Goal: Complete application form: Complete application form

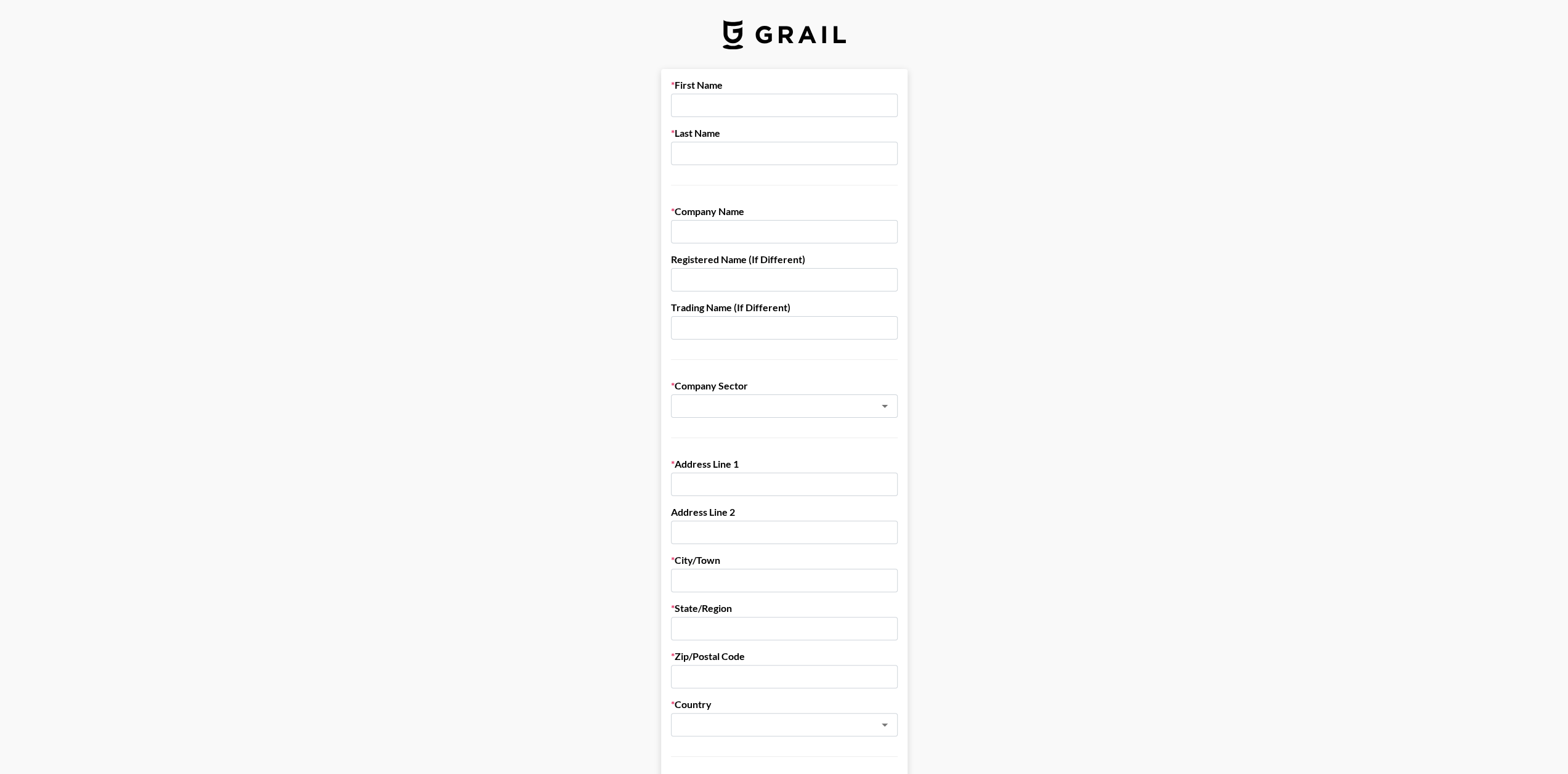
click at [787, 104] on input "text" at bounding box center [784, 106] width 227 height 24
type input "[PERSON_NAME]"
click at [728, 149] on input "text" at bounding box center [784, 154] width 227 height 24
type input "[PERSON_NAME]"
type input "Stream Hatchet SL"
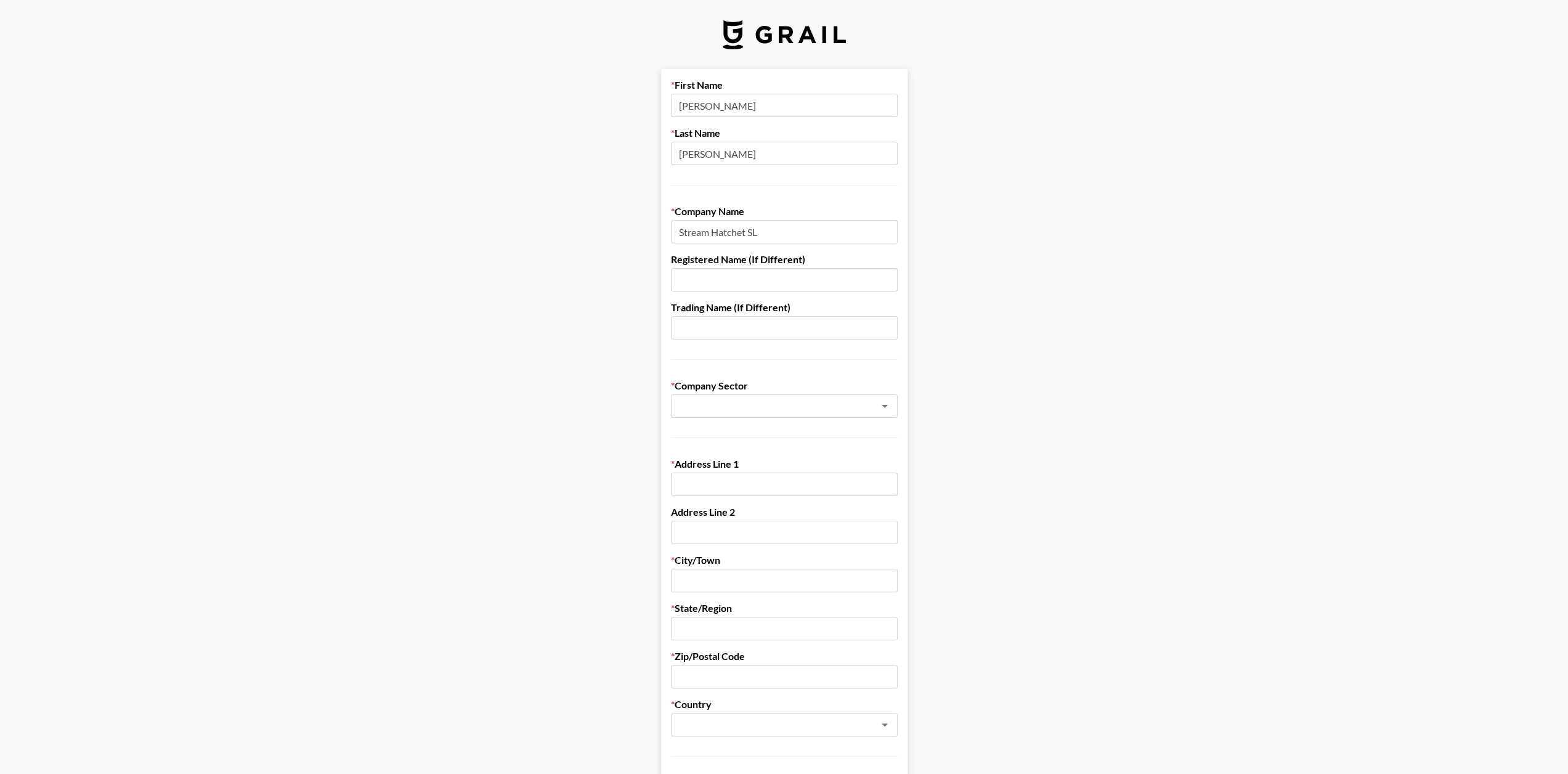
click at [785, 327] on input "text" at bounding box center [784, 328] width 227 height 24
click at [793, 400] on input "text" at bounding box center [768, 406] width 179 height 14
click at [765, 438] on li "Agency" at bounding box center [789, 431] width 227 height 19
type input "Agency"
click at [806, 486] on input "text" at bounding box center [784, 484] width 227 height 24
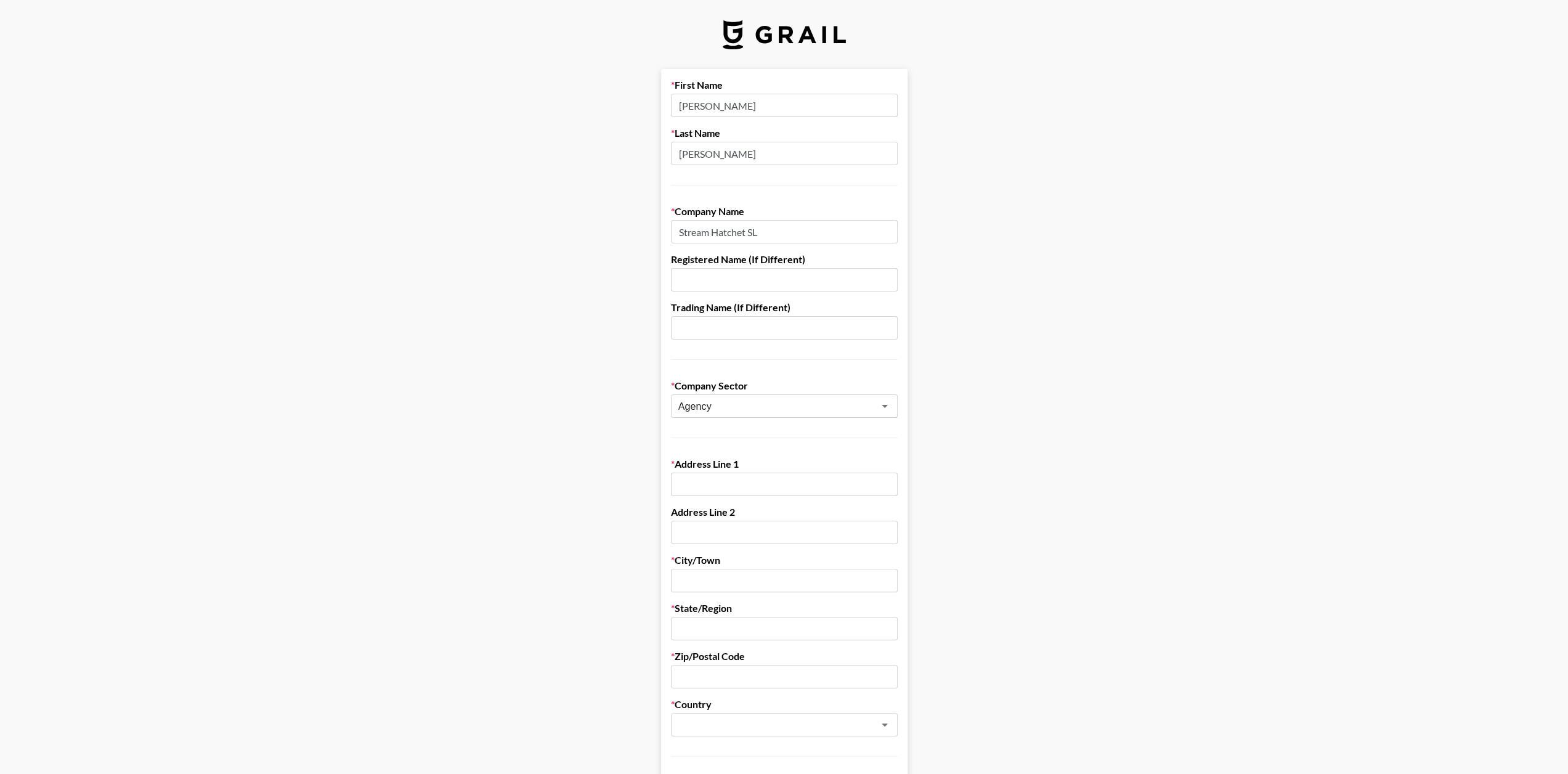
click at [753, 476] on input "text" at bounding box center [784, 484] width 227 height 24
paste input "Av. [STREET_ADDRESS]"
drag, startPoint x: 824, startPoint y: 486, endPoint x: 865, endPoint y: 484, distance: 41.0
click at [865, 484] on input "Av. [STREET_ADDRESS]" at bounding box center [784, 484] width 227 height 24
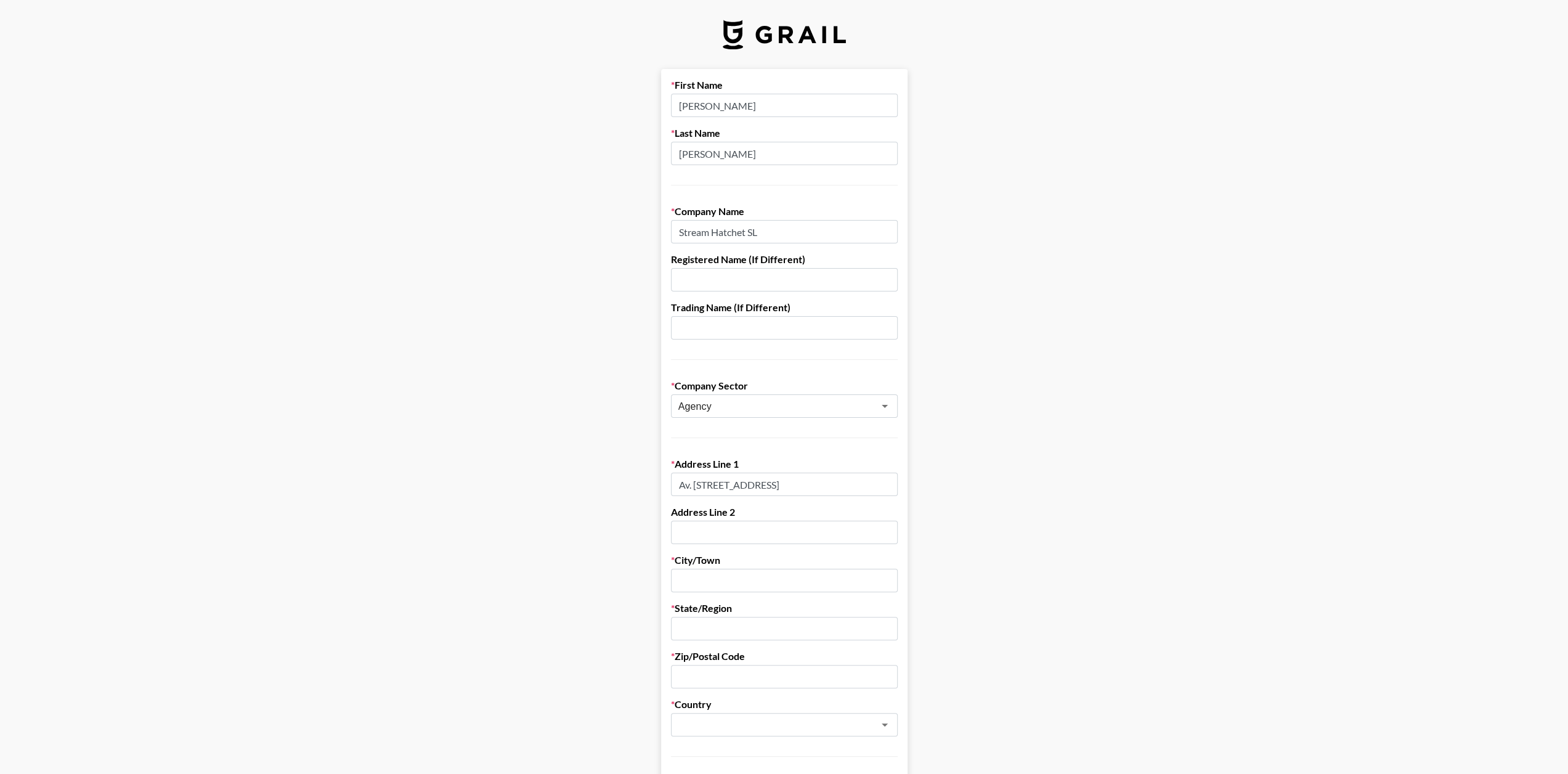
click at [865, 484] on input "Av. [STREET_ADDRESS]" at bounding box center [784, 484] width 227 height 24
type input "Av. [STREET_ADDRESS]"
click at [736, 575] on input "text" at bounding box center [784, 580] width 227 height 24
paste input "Av. [STREET_ADDRESS]"
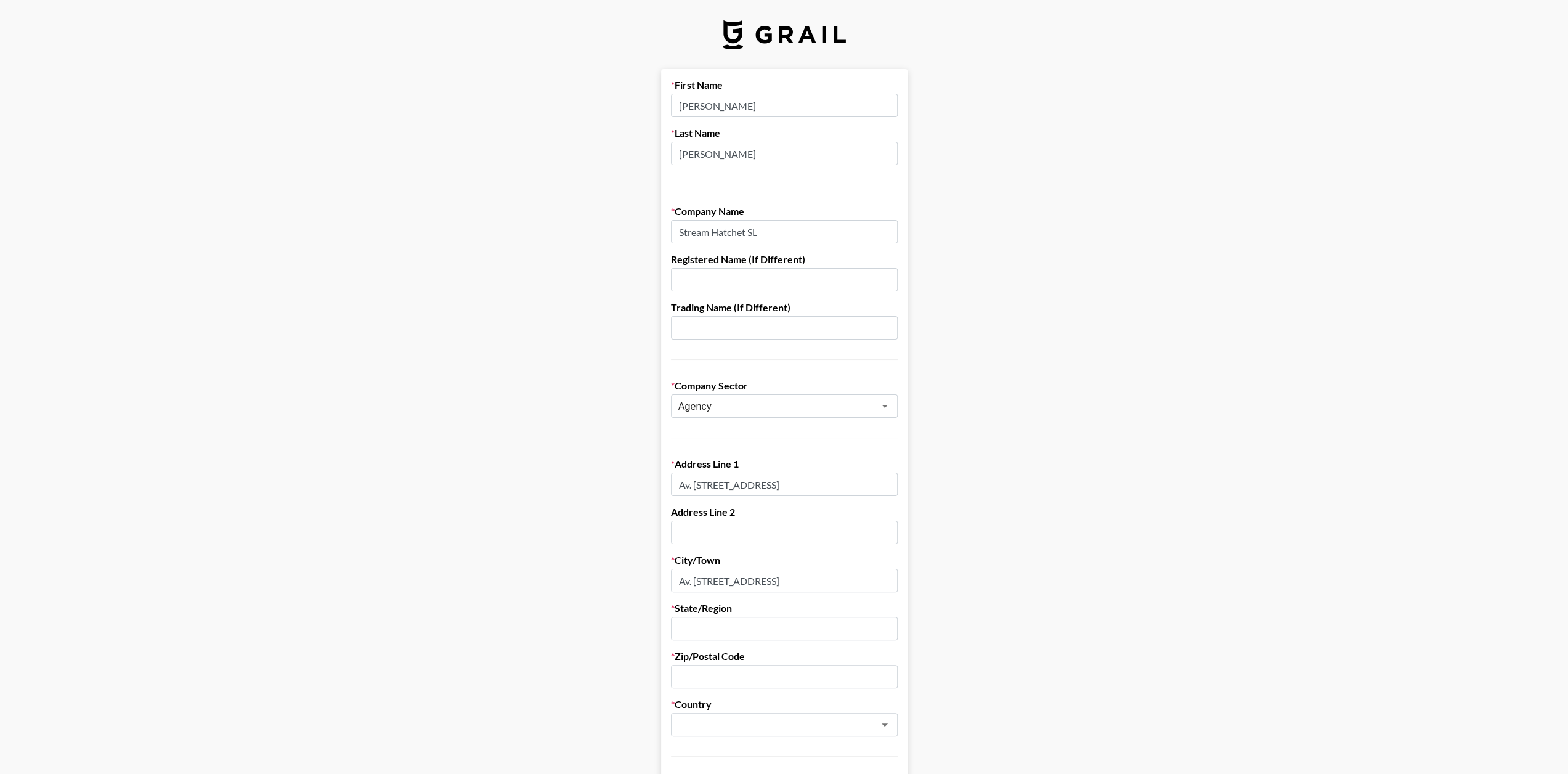
scroll to position [0, 18]
type input "Av. [STREET_ADDRESS]"
click at [765, 630] on input "text" at bounding box center [784, 628] width 227 height 24
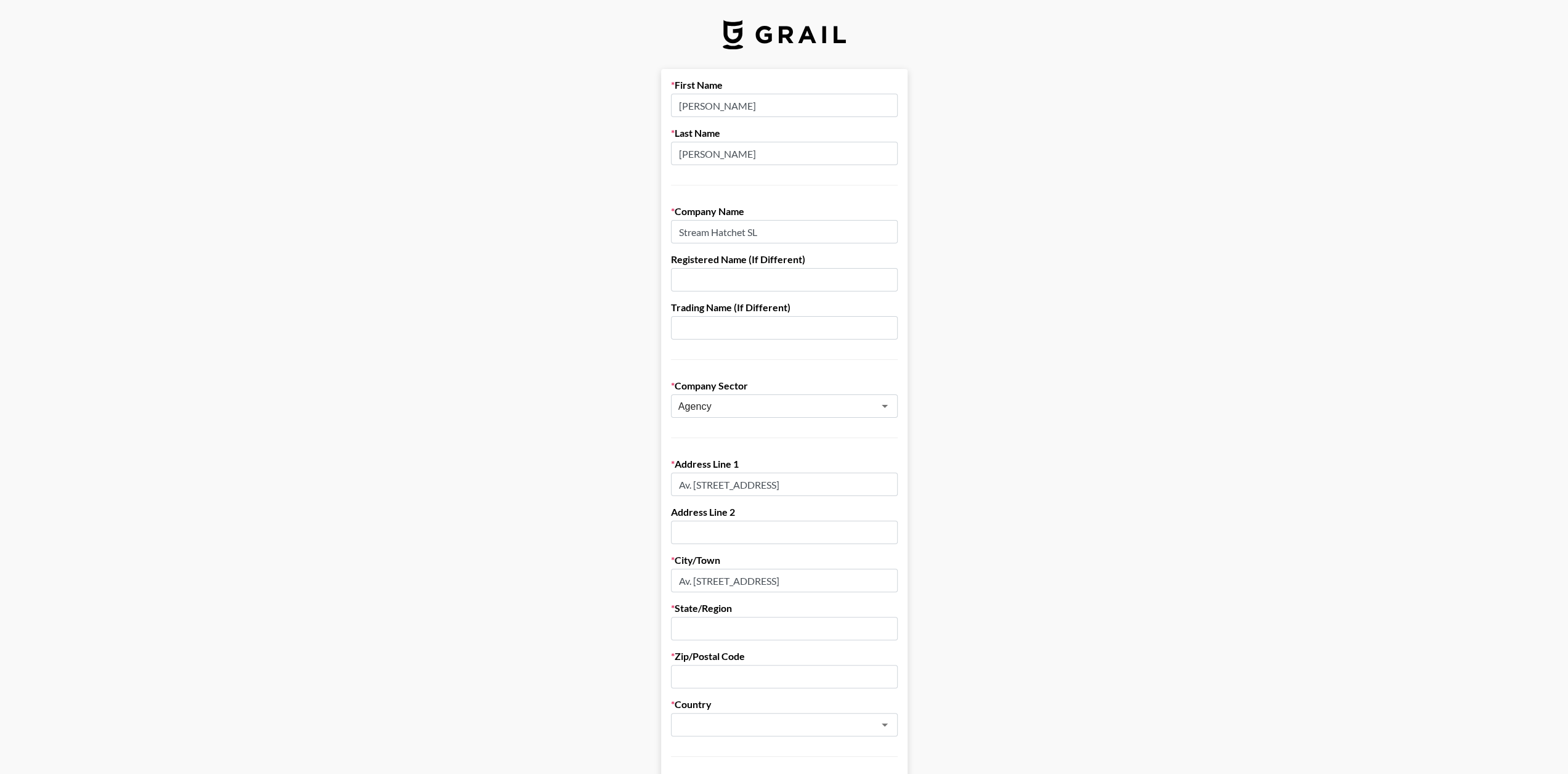
click at [730, 579] on input "Av. [STREET_ADDRESS]" at bounding box center [784, 580] width 227 height 24
click at [792, 669] on input "text" at bounding box center [784, 677] width 227 height 24
type input "08037"
click at [869, 740] on form "First Name [PERSON_NAME] Last Name [PERSON_NAME] Company Name Stream Hatchet SL…" at bounding box center [784, 600] width 247 height 1064
click at [890, 725] on icon "Open" at bounding box center [884, 724] width 15 height 15
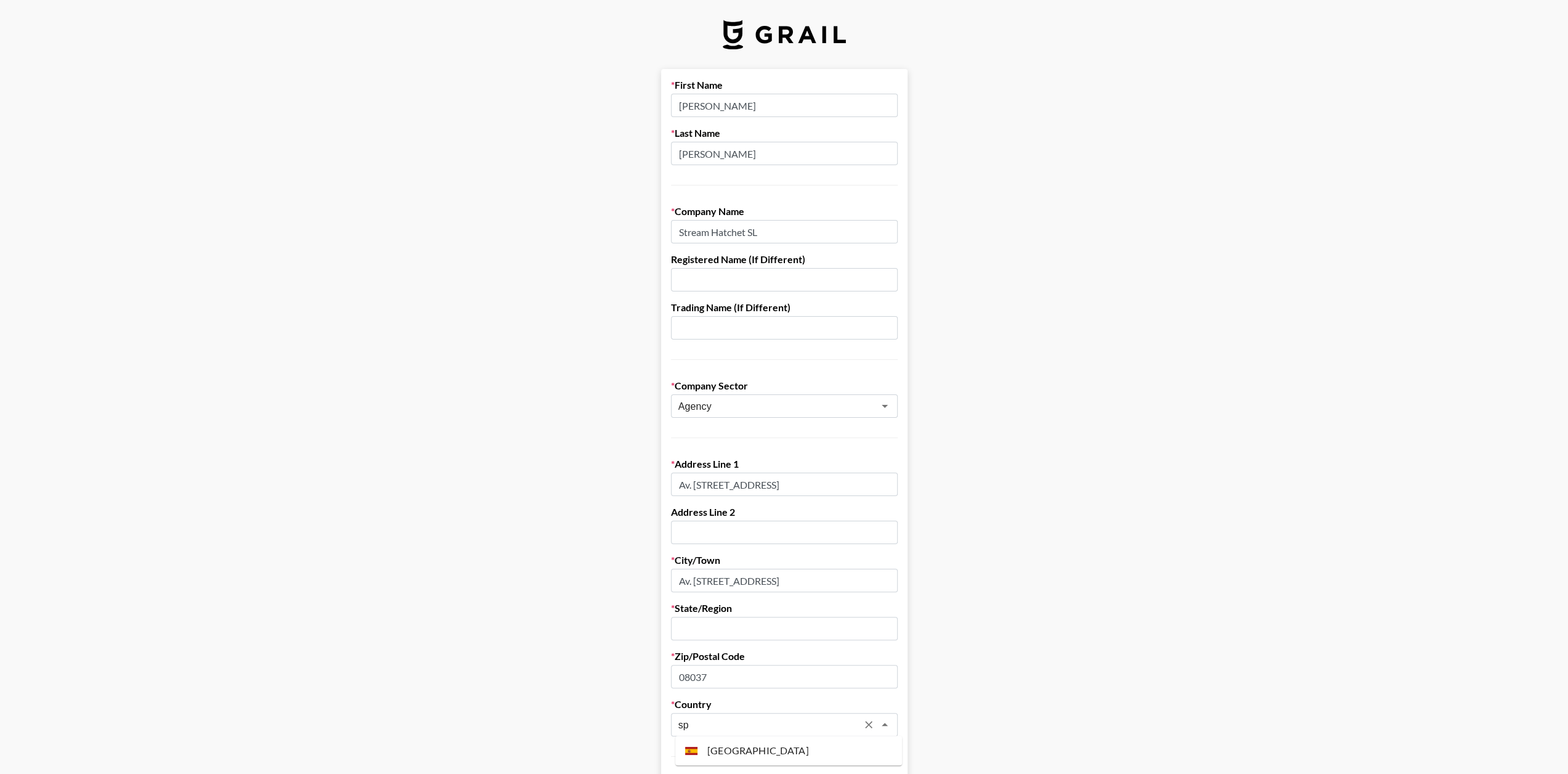
click at [750, 753] on li "[GEOGRAPHIC_DATA]" at bounding box center [789, 750] width 227 height 19
type input "[GEOGRAPHIC_DATA]"
click at [763, 633] on input "text" at bounding box center [784, 628] width 227 height 24
type input "[GEOGRAPHIC_DATA]"
drag, startPoint x: 776, startPoint y: 579, endPoint x: 801, endPoint y: 573, distance: 25.7
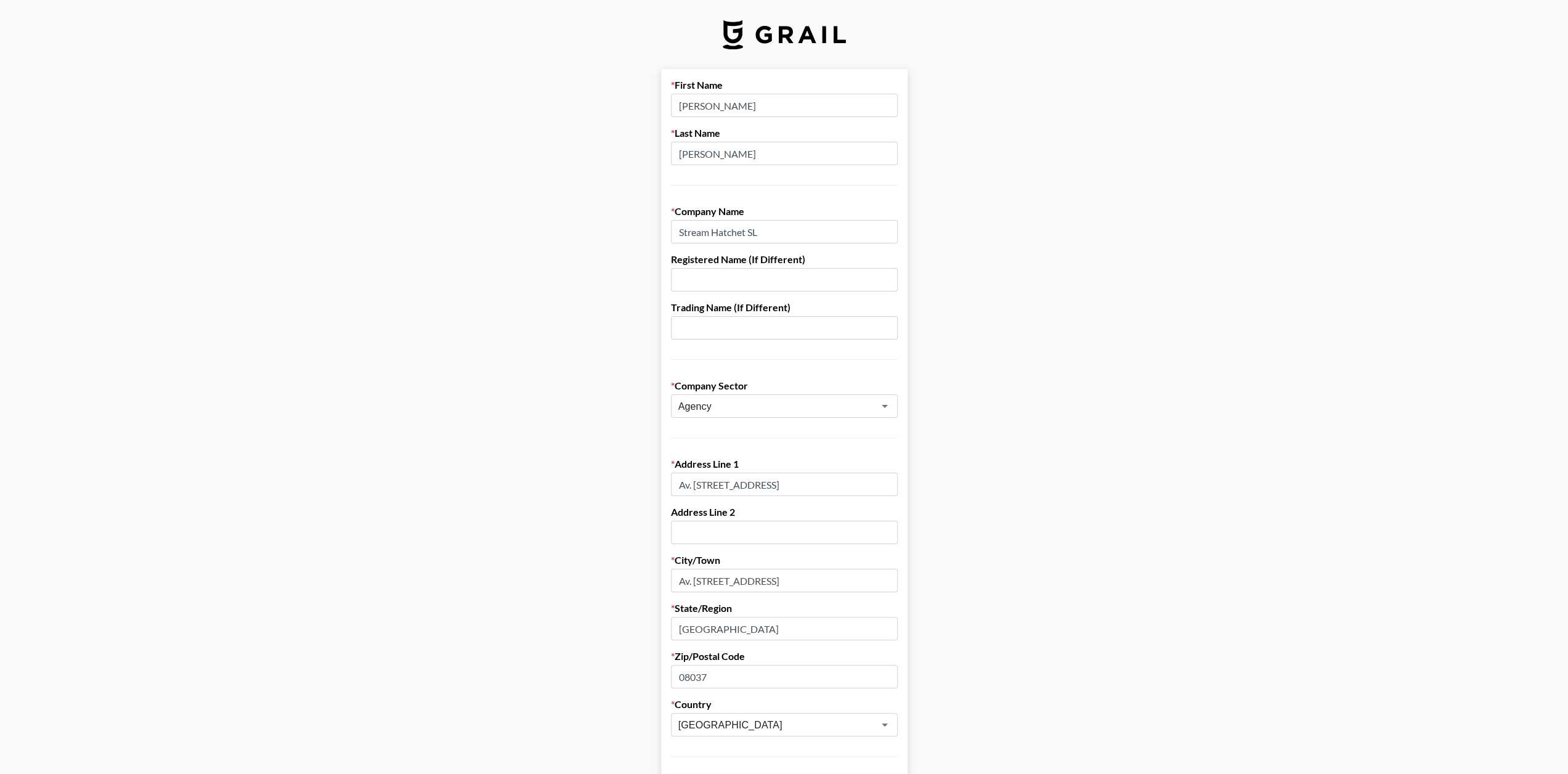
click at [777, 579] on input "Av. [STREET_ADDRESS]" at bounding box center [784, 580] width 227 height 24
drag, startPoint x: 805, startPoint y: 579, endPoint x: 1143, endPoint y: 584, distance: 338.0
click at [1143, 584] on main "First Name [PERSON_NAME] Last Name [PERSON_NAME] Company Name Stream Hatchet SL…" at bounding box center [784, 600] width 1549 height 1064
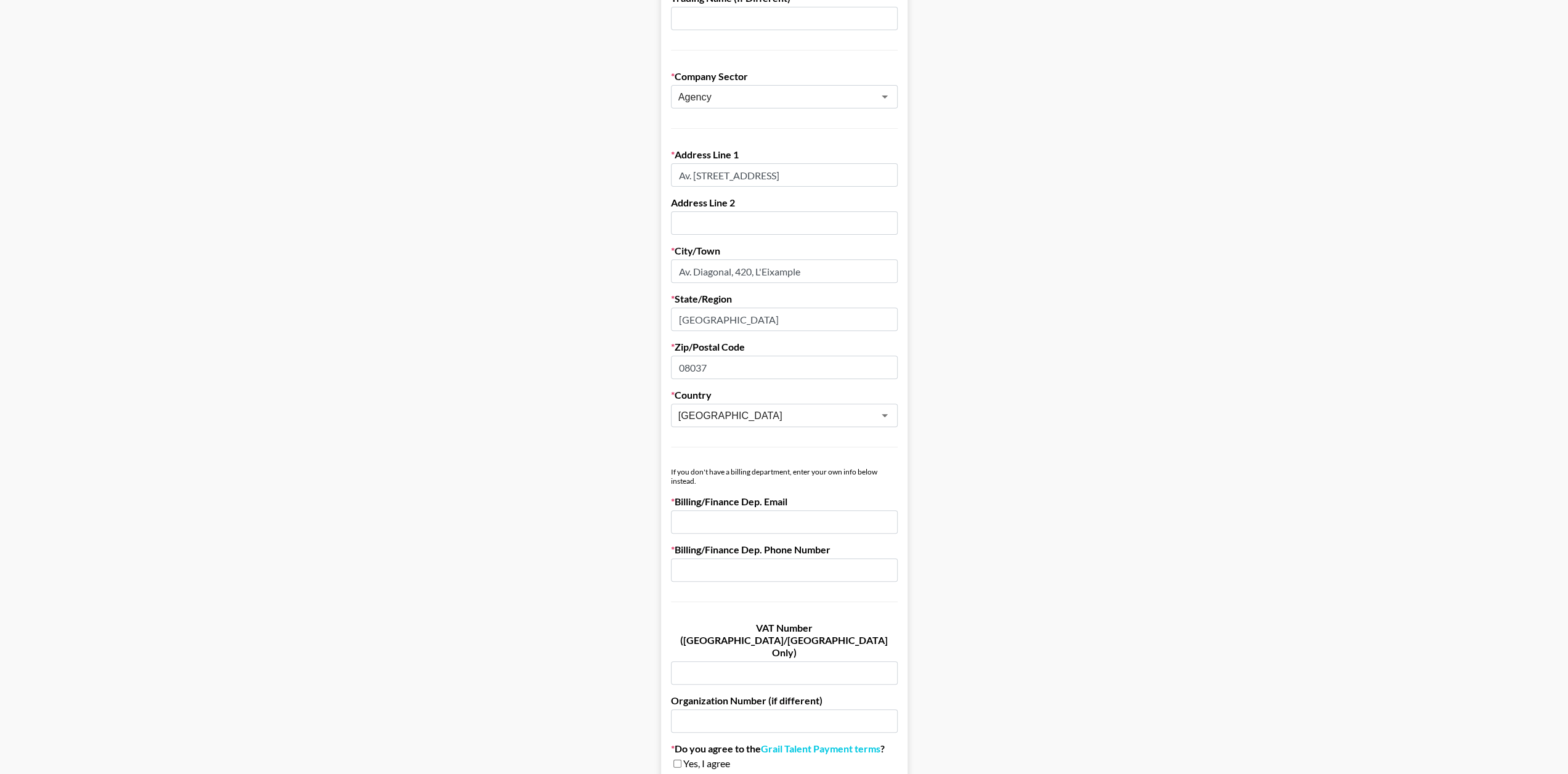
scroll to position [370, 0]
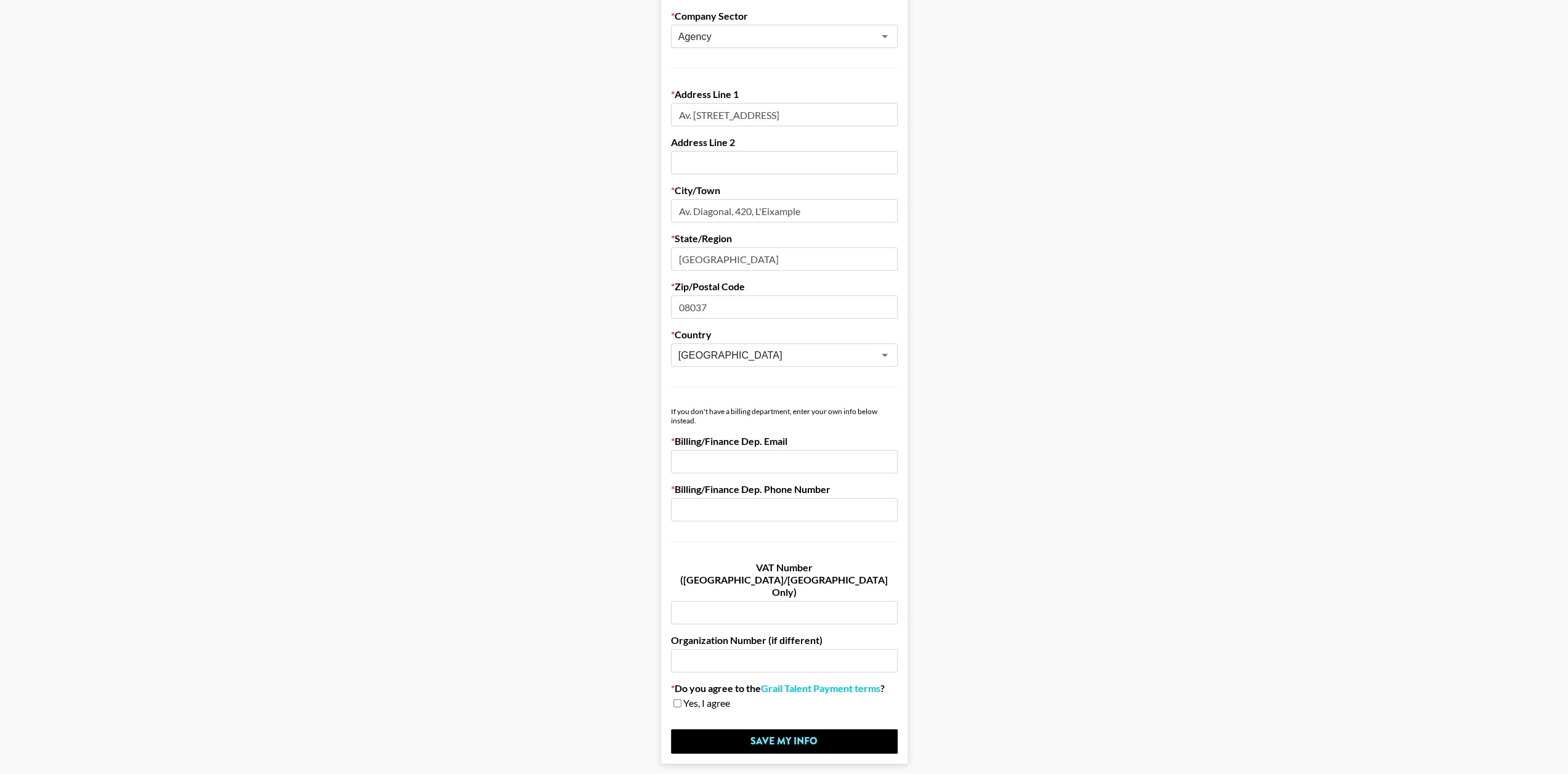
type input "Av. Diagonal, 420, L'Eixample"
click at [779, 457] on input "email" at bounding box center [784, 461] width 227 height 24
paste input "[EMAIL_ADDRESS][DOMAIN_NAME]"
type input "[EMAIL_ADDRESS][DOMAIN_NAME]"
click at [771, 511] on input "text" at bounding box center [784, 509] width 227 height 24
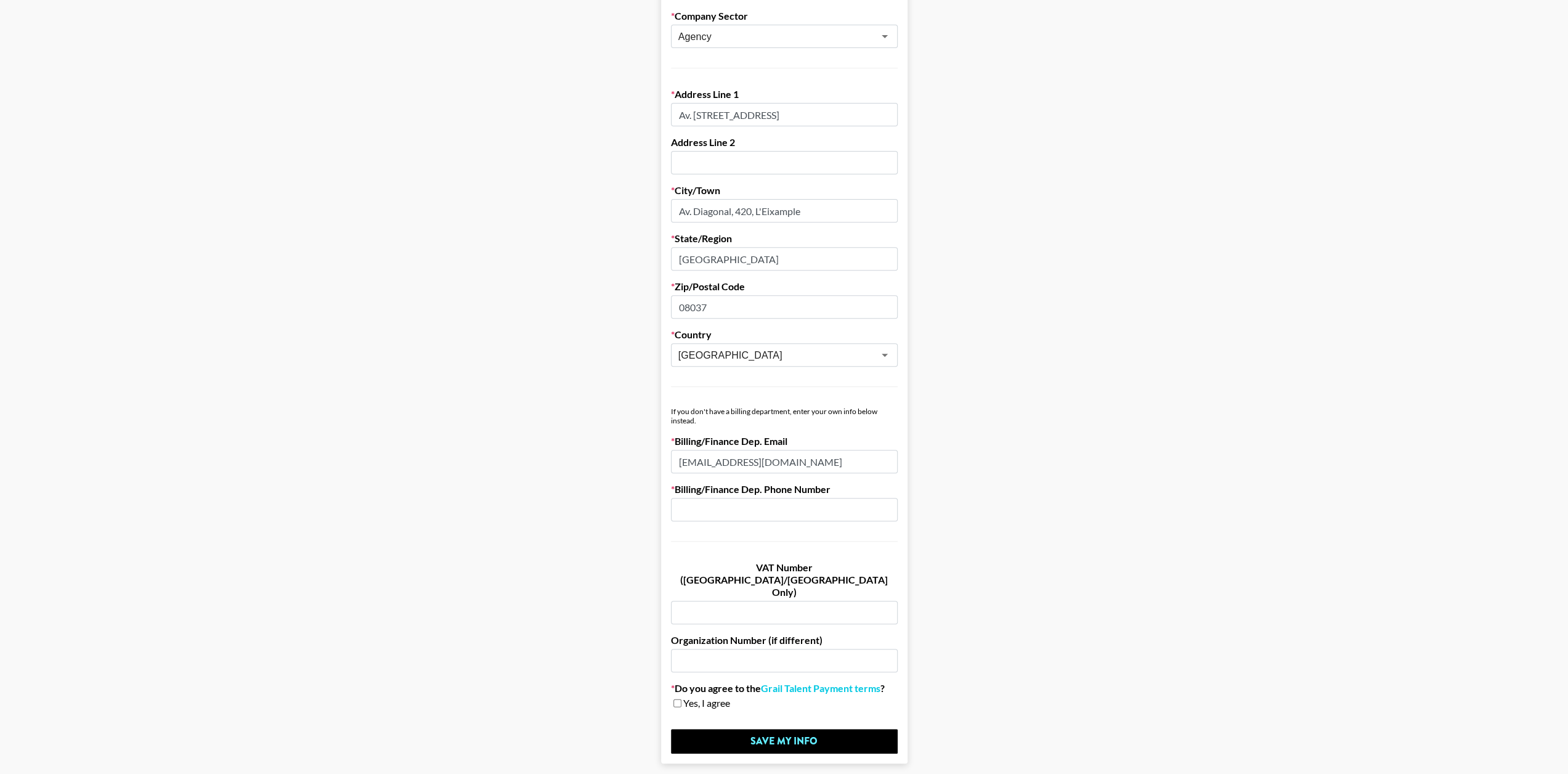
click at [769, 600] on input "text" at bounding box center [784, 612] width 227 height 24
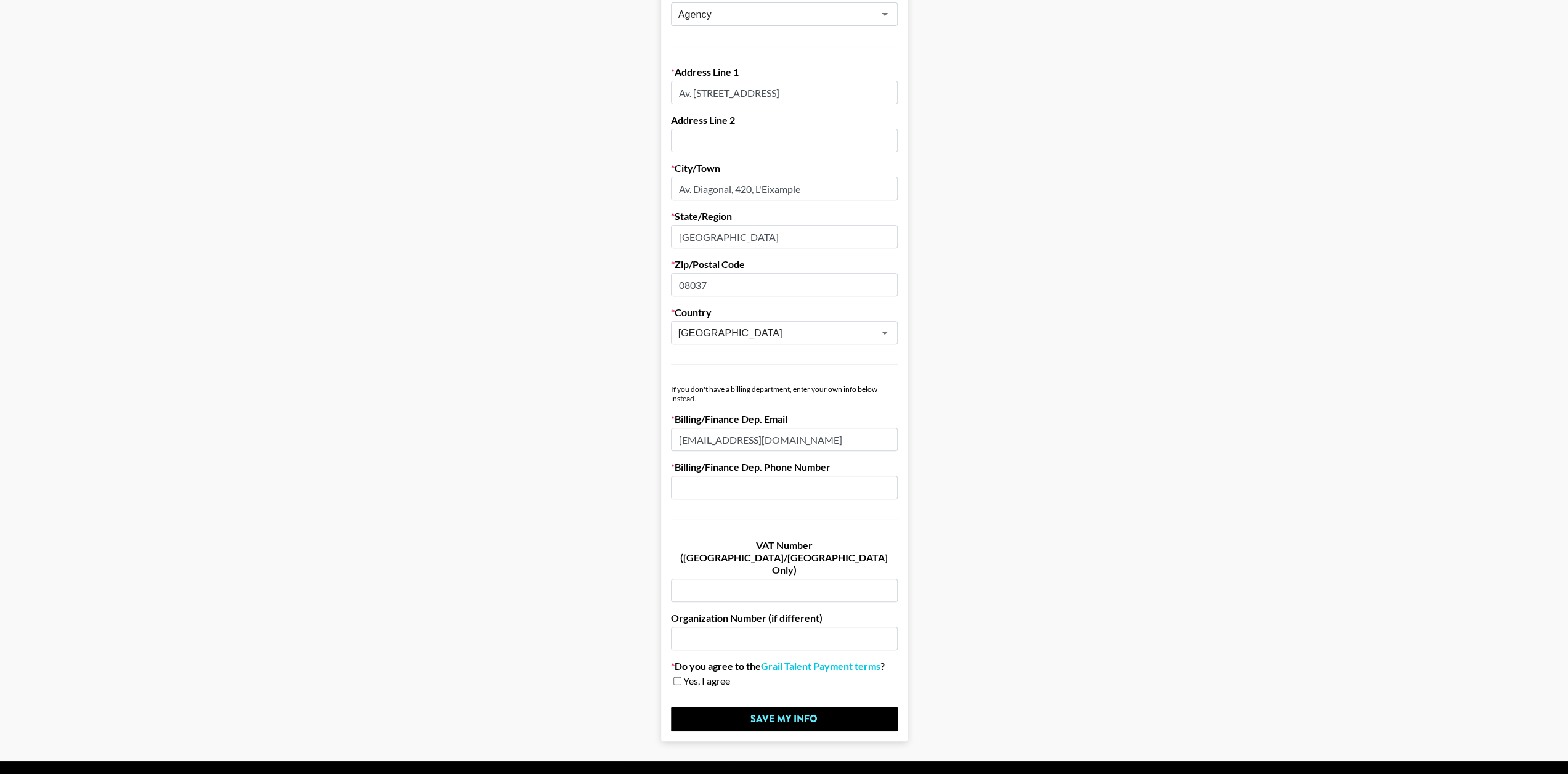
scroll to position [402, 0]
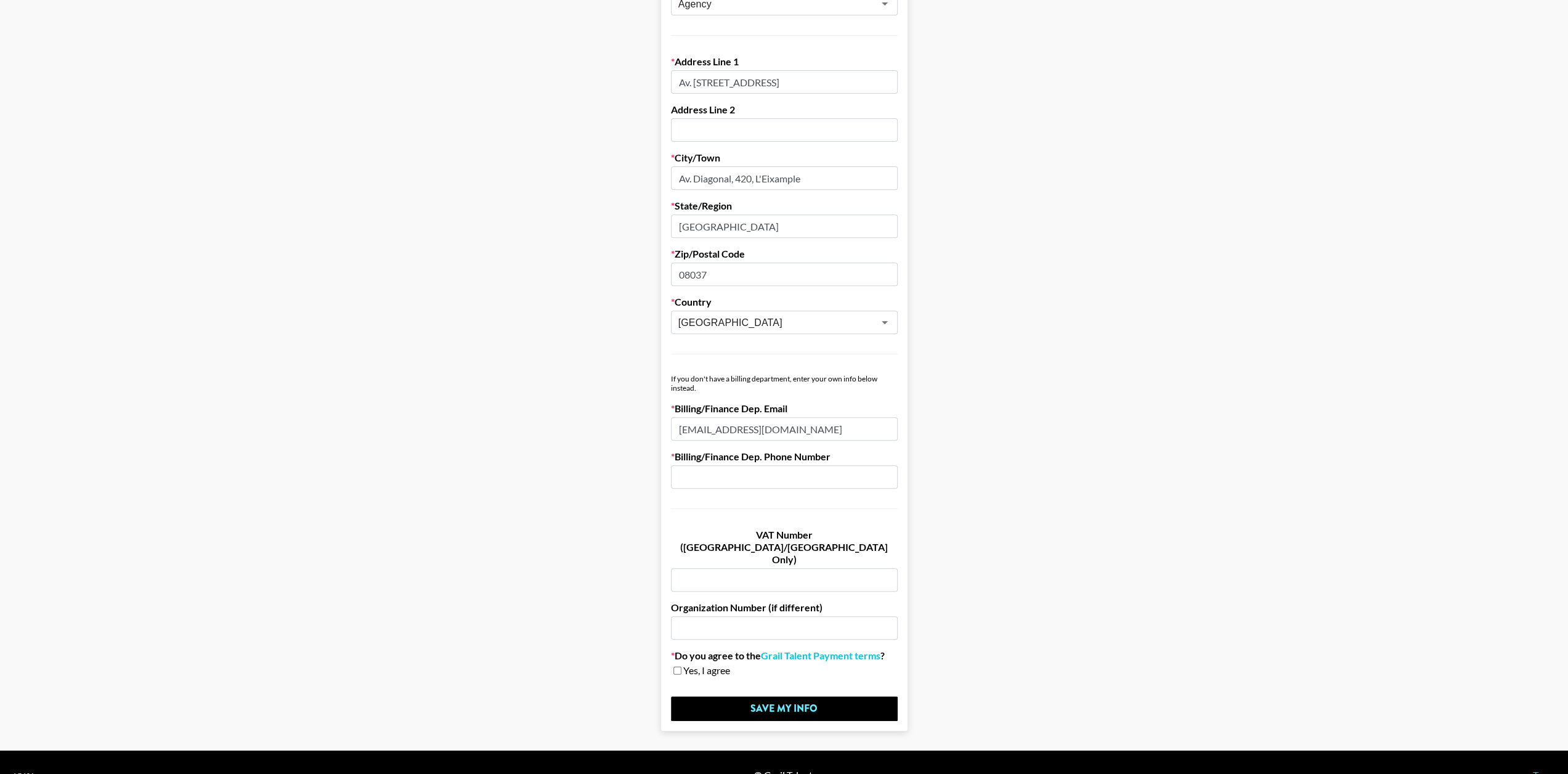
click at [815, 616] on input "text" at bounding box center [784, 628] width 227 height 24
paste input "B98820913"
type input "B98820913"
click at [790, 568] on input "text" at bounding box center [784, 579] width 227 height 24
paste input "B98820913"
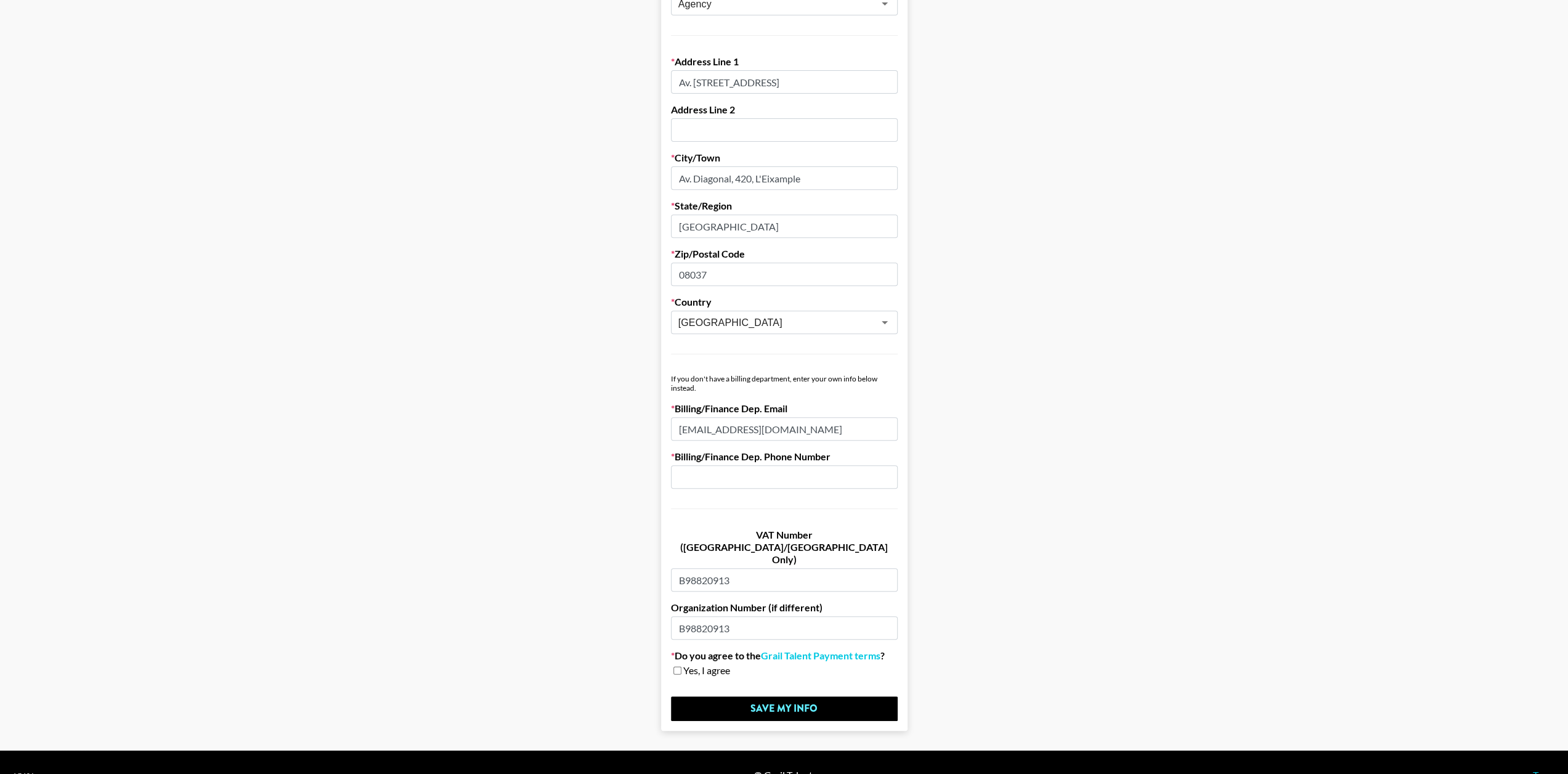
drag, startPoint x: 744, startPoint y: 554, endPoint x: 630, endPoint y: 551, distance: 114.0
click at [630, 551] on main "First Name [PERSON_NAME] Last Name [PERSON_NAME] Company Name Stream Hatchet SL…" at bounding box center [784, 198] width 1549 height 1064
paste input "ES"
type input "ESB98820913"
click at [682, 666] on input "checkbox" at bounding box center [678, 670] width 8 height 8
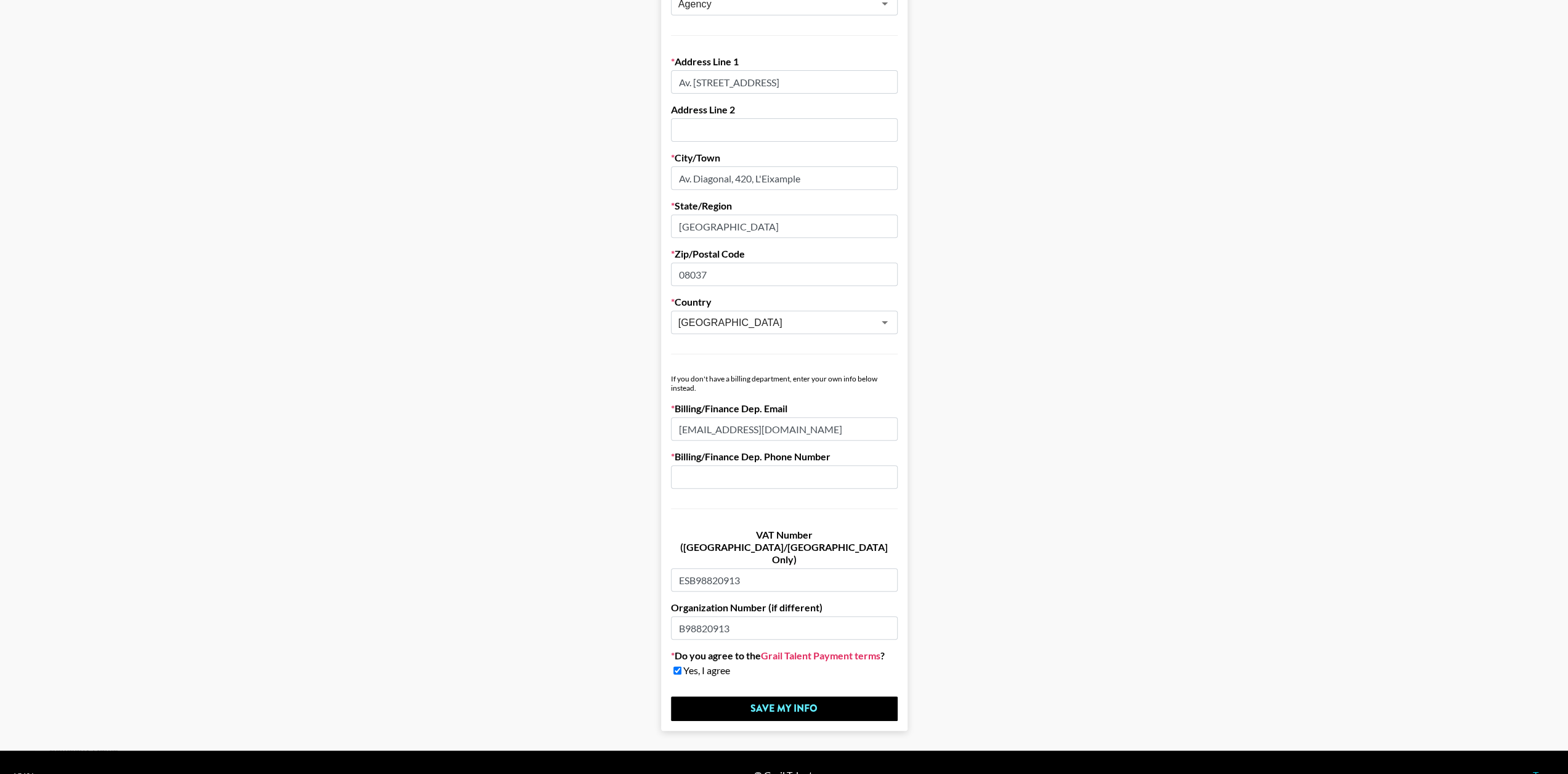
click at [817, 649] on link "Grail Talent Payment terms" at bounding box center [821, 655] width 120 height 13
click at [682, 666] on input "checkbox" at bounding box center [678, 670] width 8 height 8
checkbox input "false"
click at [778, 696] on input "Save My Info" at bounding box center [784, 708] width 227 height 24
type input "8016249200"
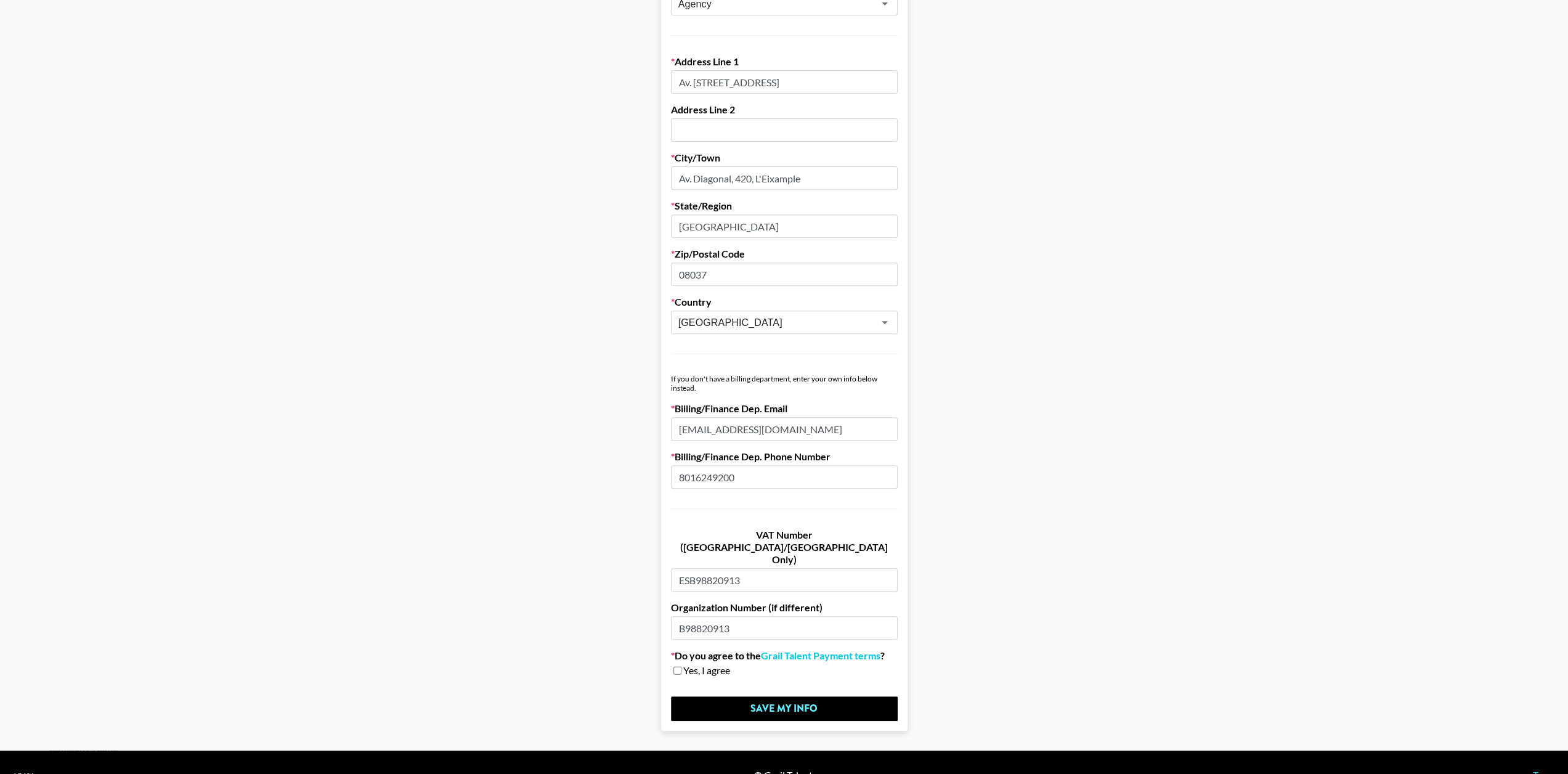
click at [596, 484] on main "First Name [PERSON_NAME] Last Name [PERSON_NAME] Company Name Stream Hatchet SL…" at bounding box center [784, 198] width 1549 height 1064
click at [845, 696] on input "Save My Info" at bounding box center [784, 708] width 227 height 24
click at [679, 666] on input "checkbox" at bounding box center [678, 670] width 8 height 8
checkbox input "true"
click at [800, 696] on input "Save My Info" at bounding box center [784, 708] width 227 height 24
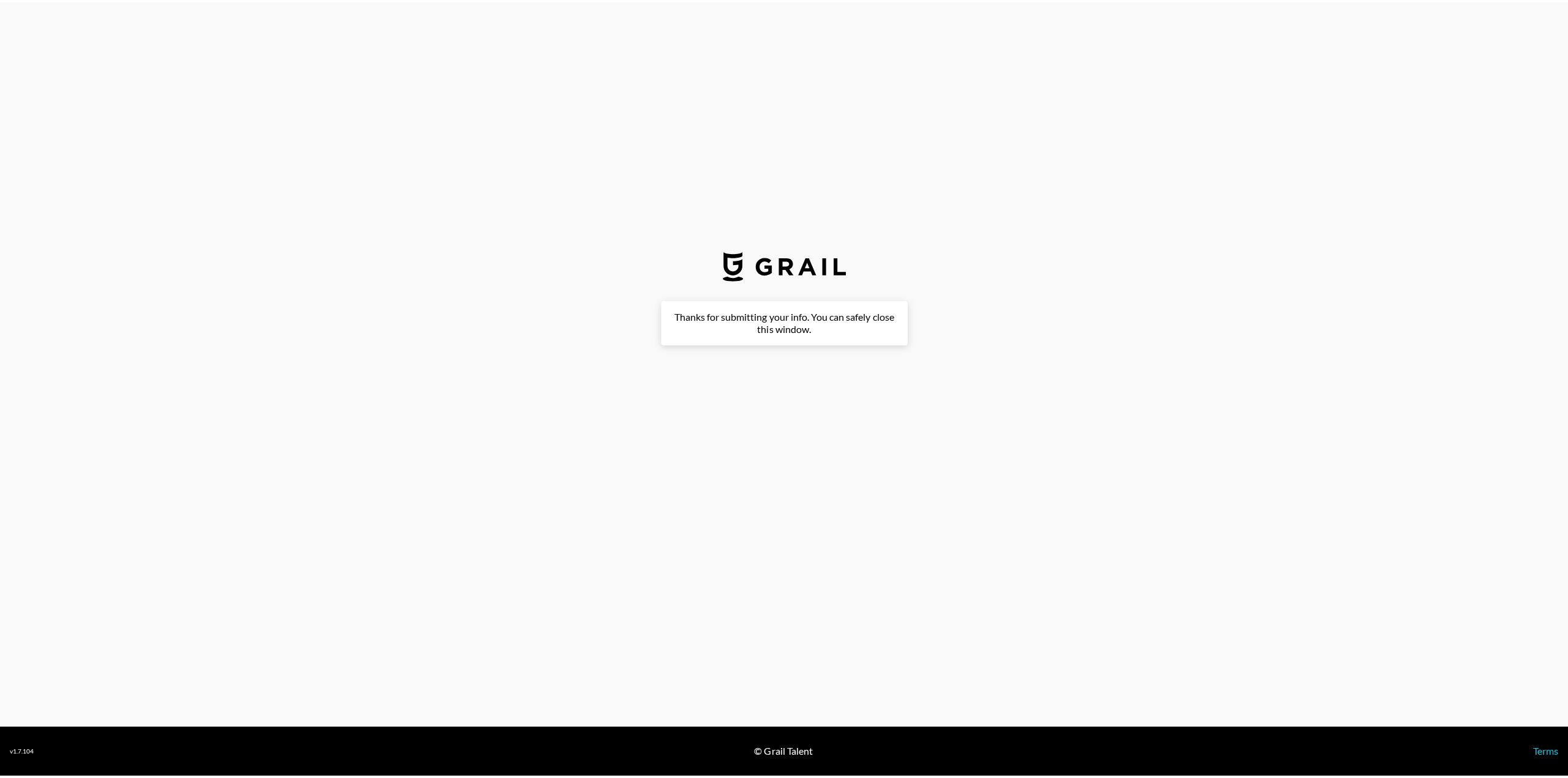
scroll to position [0, 0]
